Goal: Check status

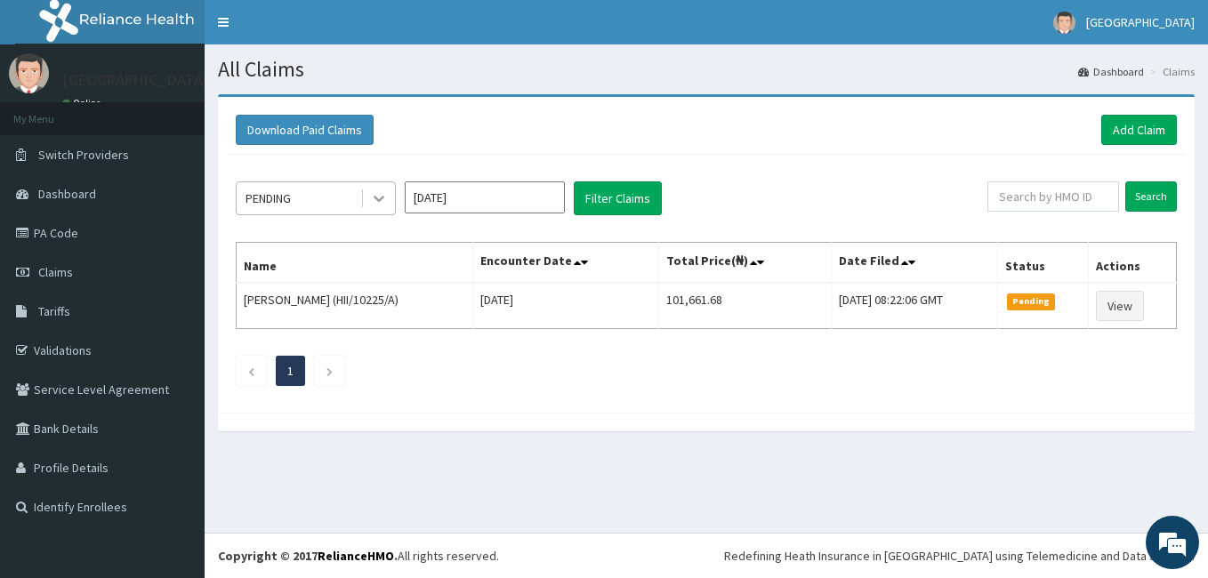
click at [380, 198] on icon at bounding box center [379, 198] width 18 height 18
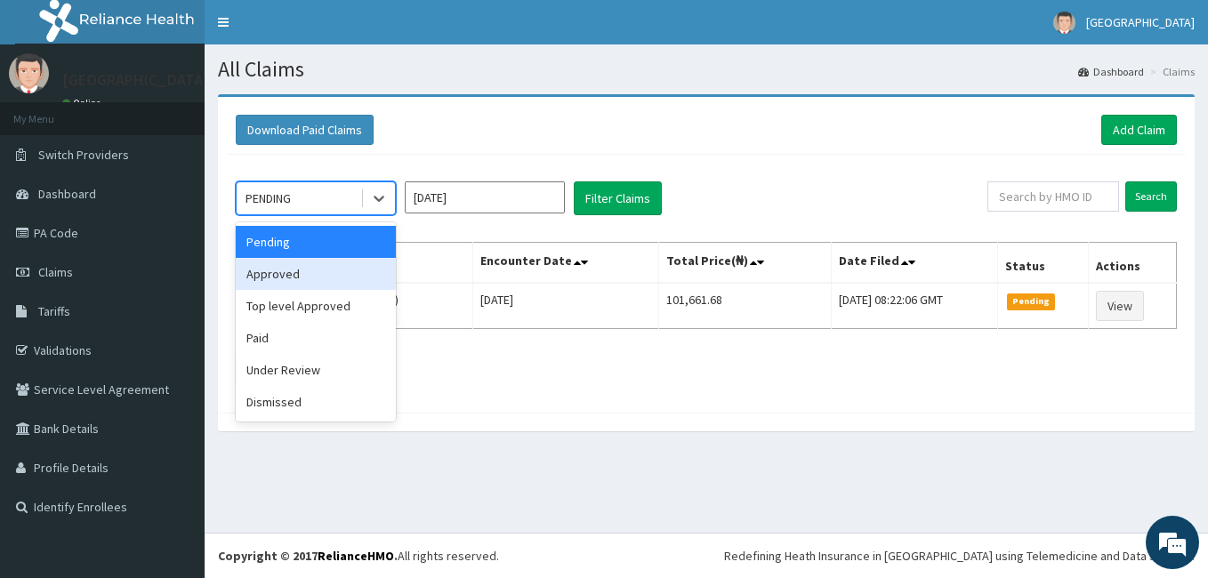
click at [295, 280] on div "Approved" at bounding box center [316, 274] width 160 height 32
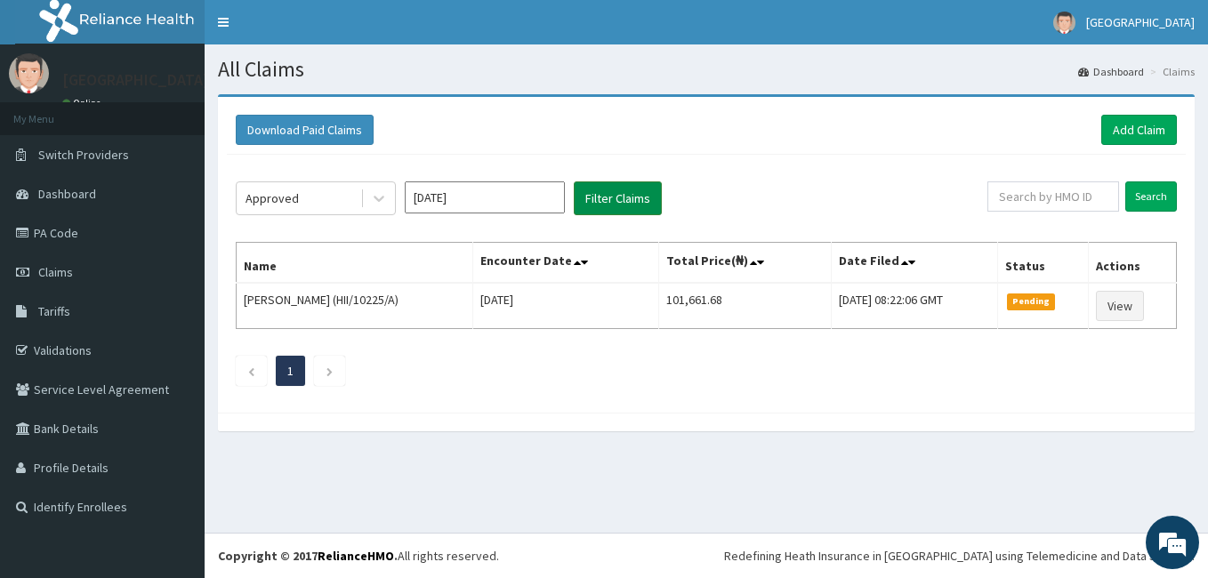
click at [620, 205] on button "Filter Claims" at bounding box center [618, 198] width 88 height 34
